Goal: Task Accomplishment & Management: Manage account settings

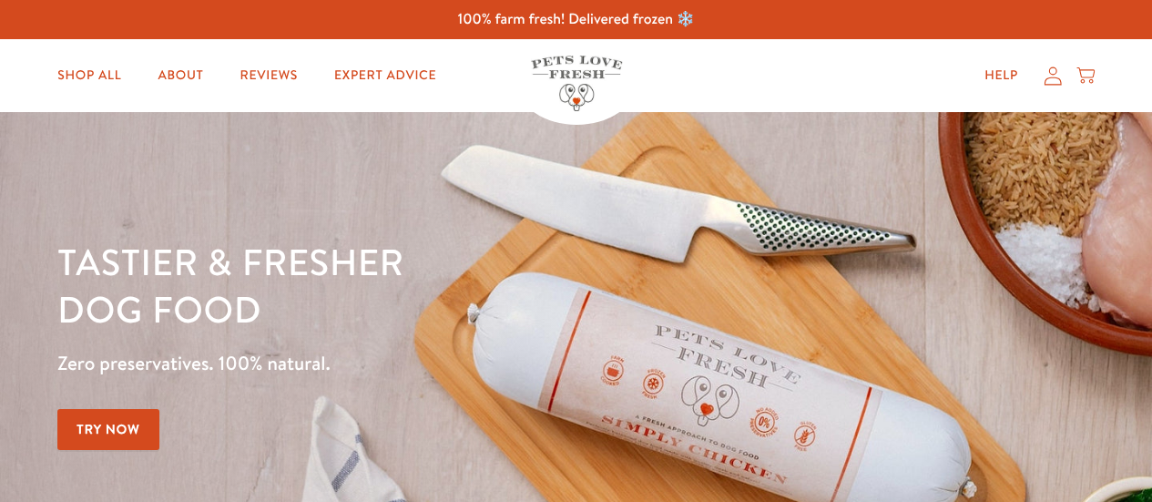
click at [1051, 81] on icon at bounding box center [1053, 75] width 18 height 19
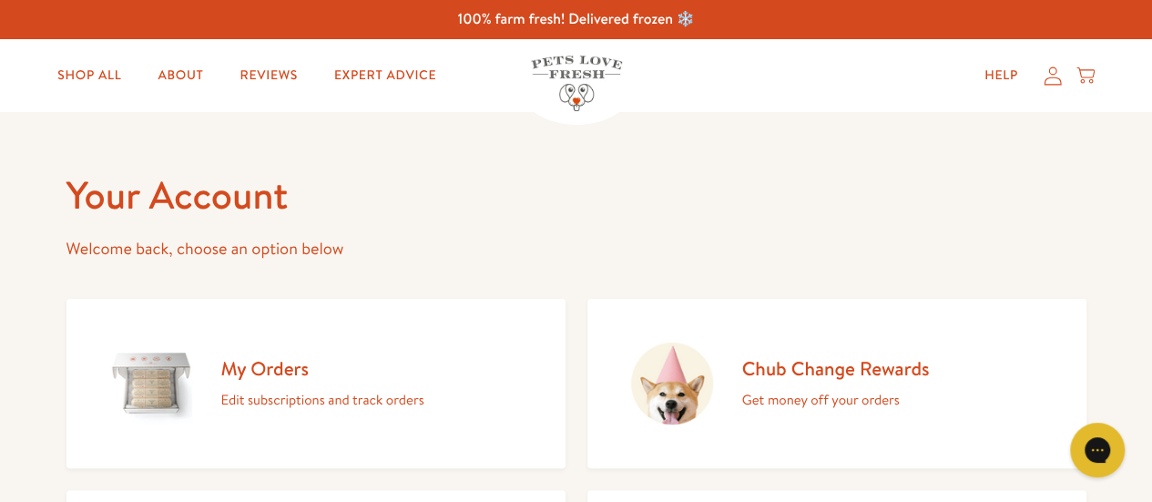
click at [404, 388] on p "Edit subscriptions and track orders" at bounding box center [322, 400] width 203 height 24
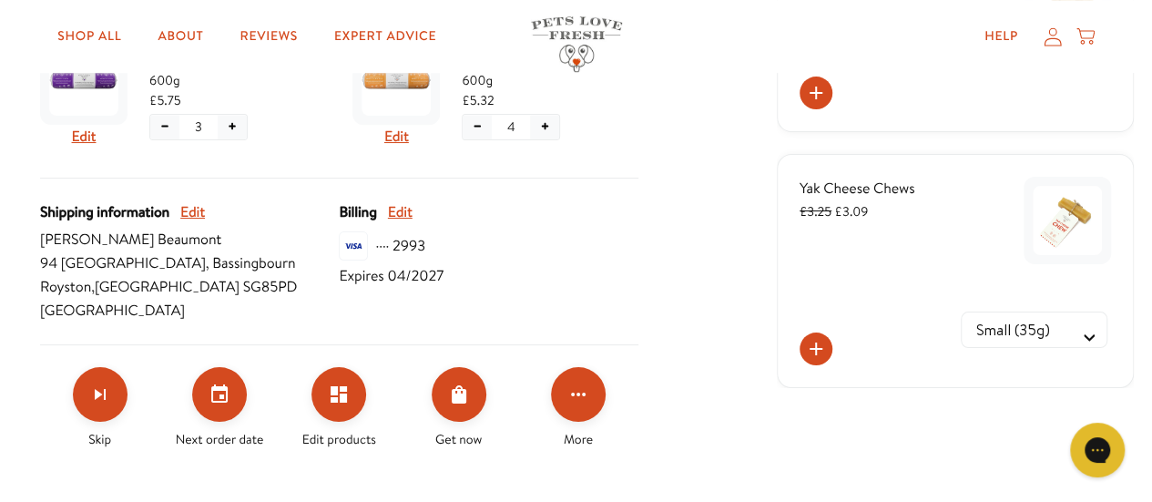
scroll to position [638, 0]
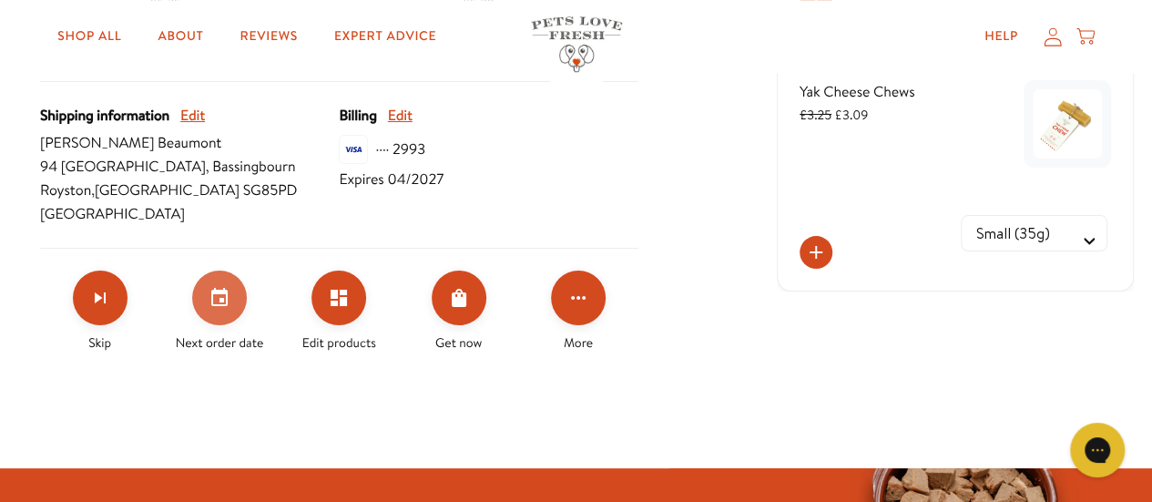
click at [235, 304] on button "Set your next order date" at bounding box center [219, 298] width 55 height 55
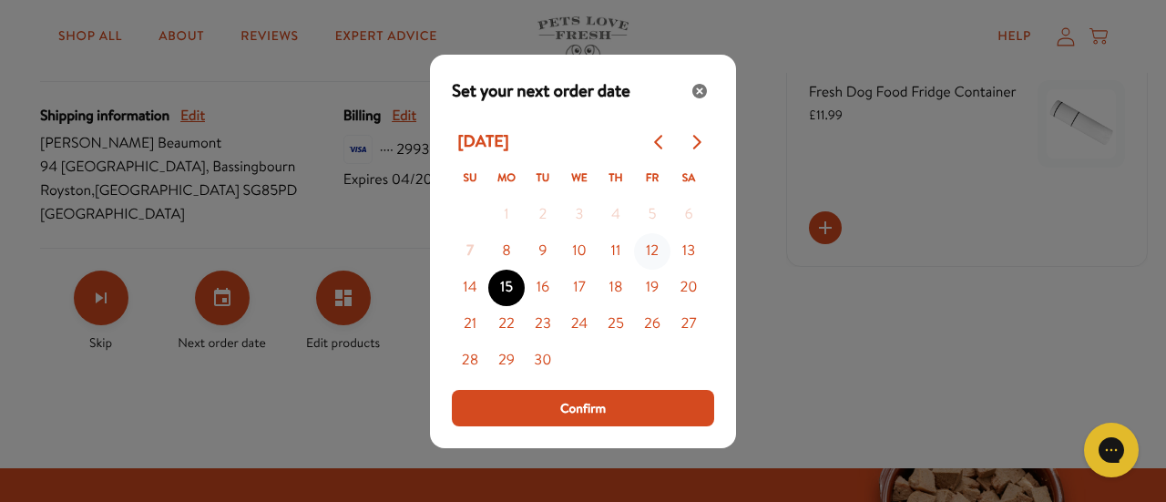
click at [652, 250] on button "12" at bounding box center [652, 251] width 36 height 36
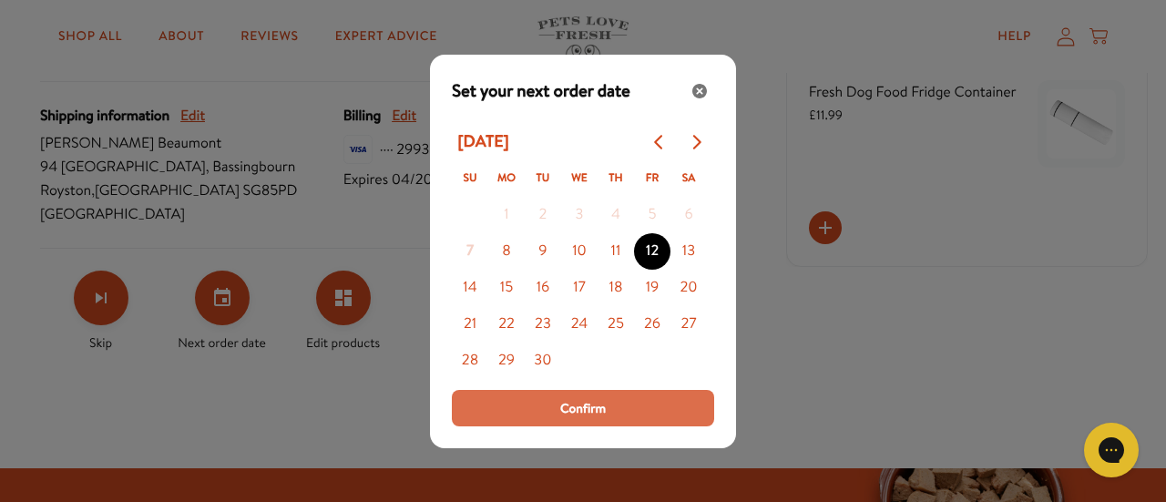
click at [626, 404] on button "Confirm" at bounding box center [583, 408] width 262 height 36
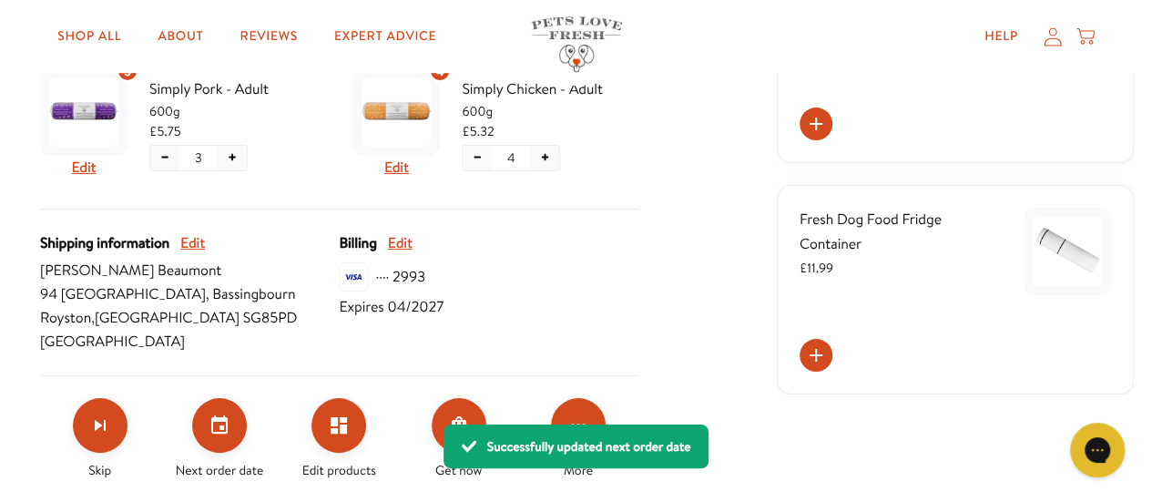
scroll to position [364, 0]
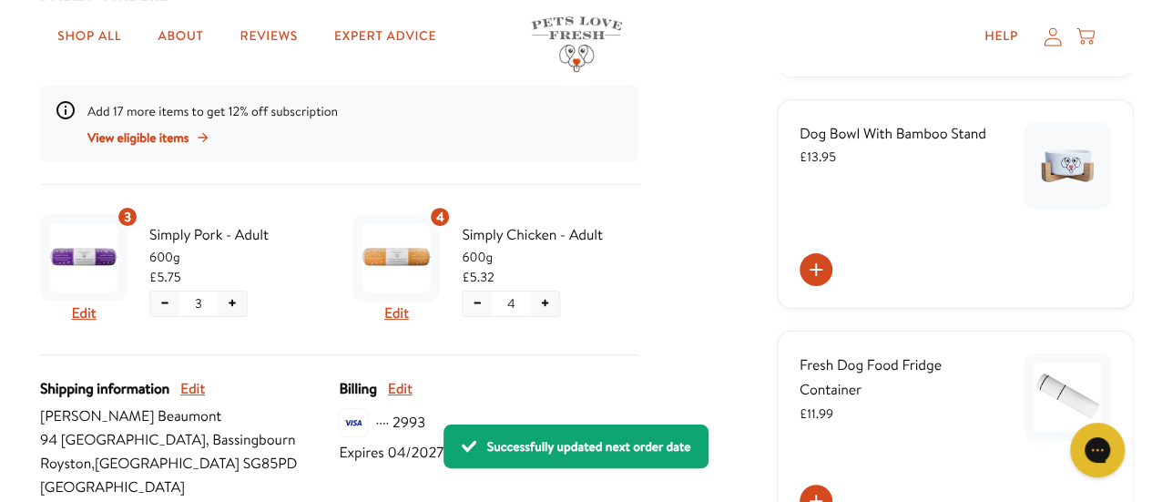
click at [234, 306] on button "+" at bounding box center [232, 303] width 29 height 25
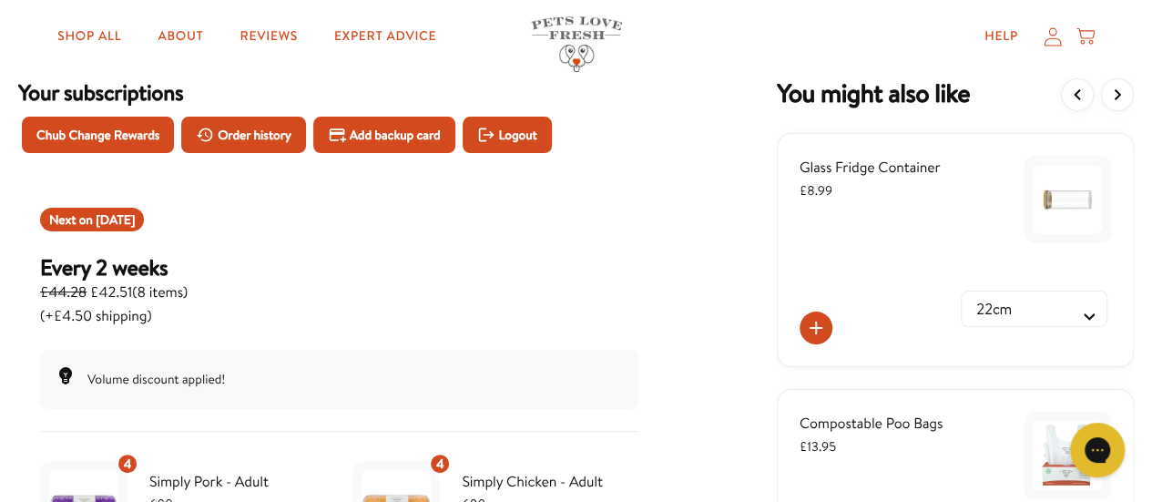
scroll to position [91, 0]
